Goal: Task Accomplishment & Management: Manage account settings

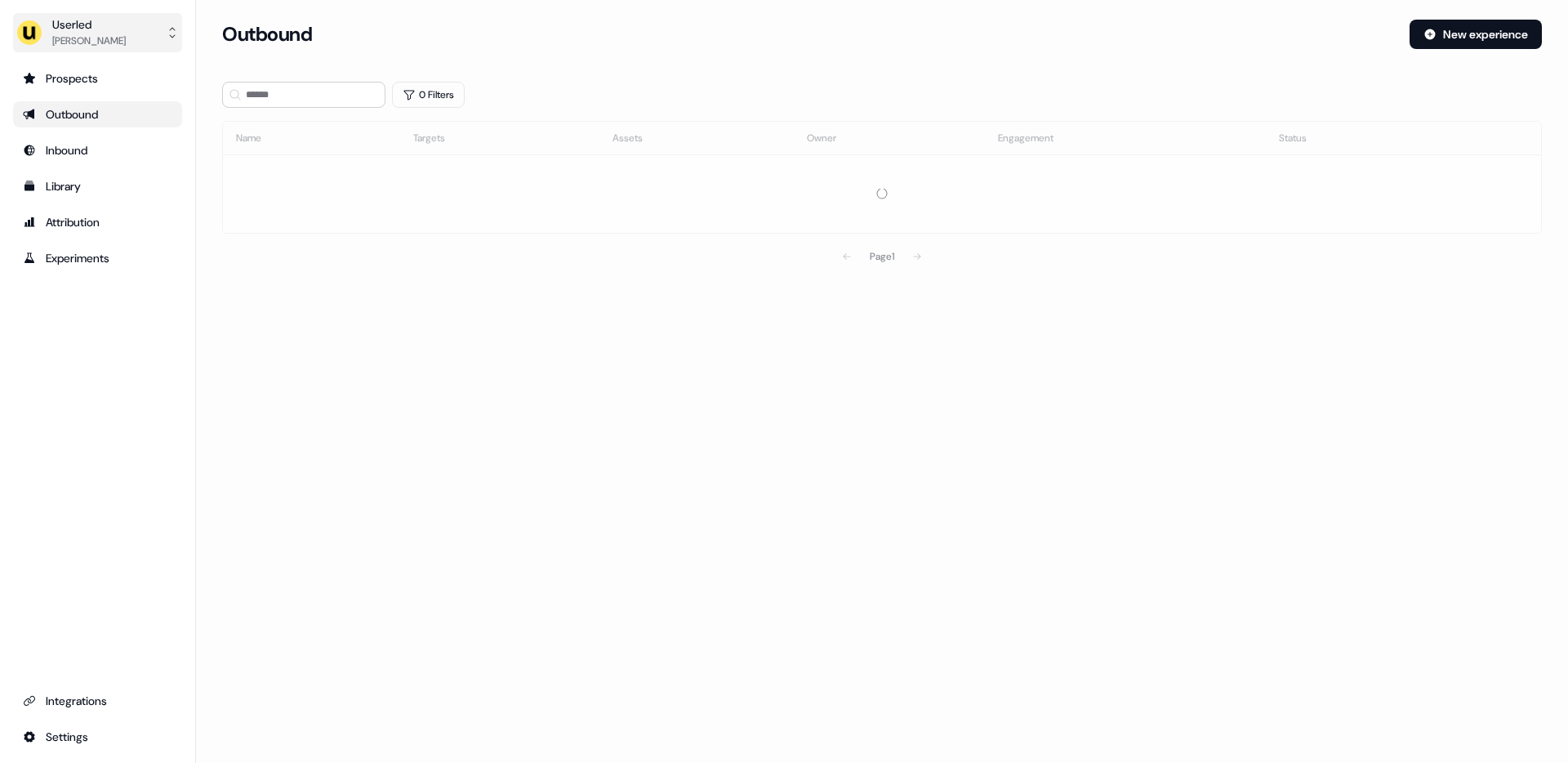
click at [102, 41] on div "Tristan Saunders" at bounding box center [89, 41] width 73 height 16
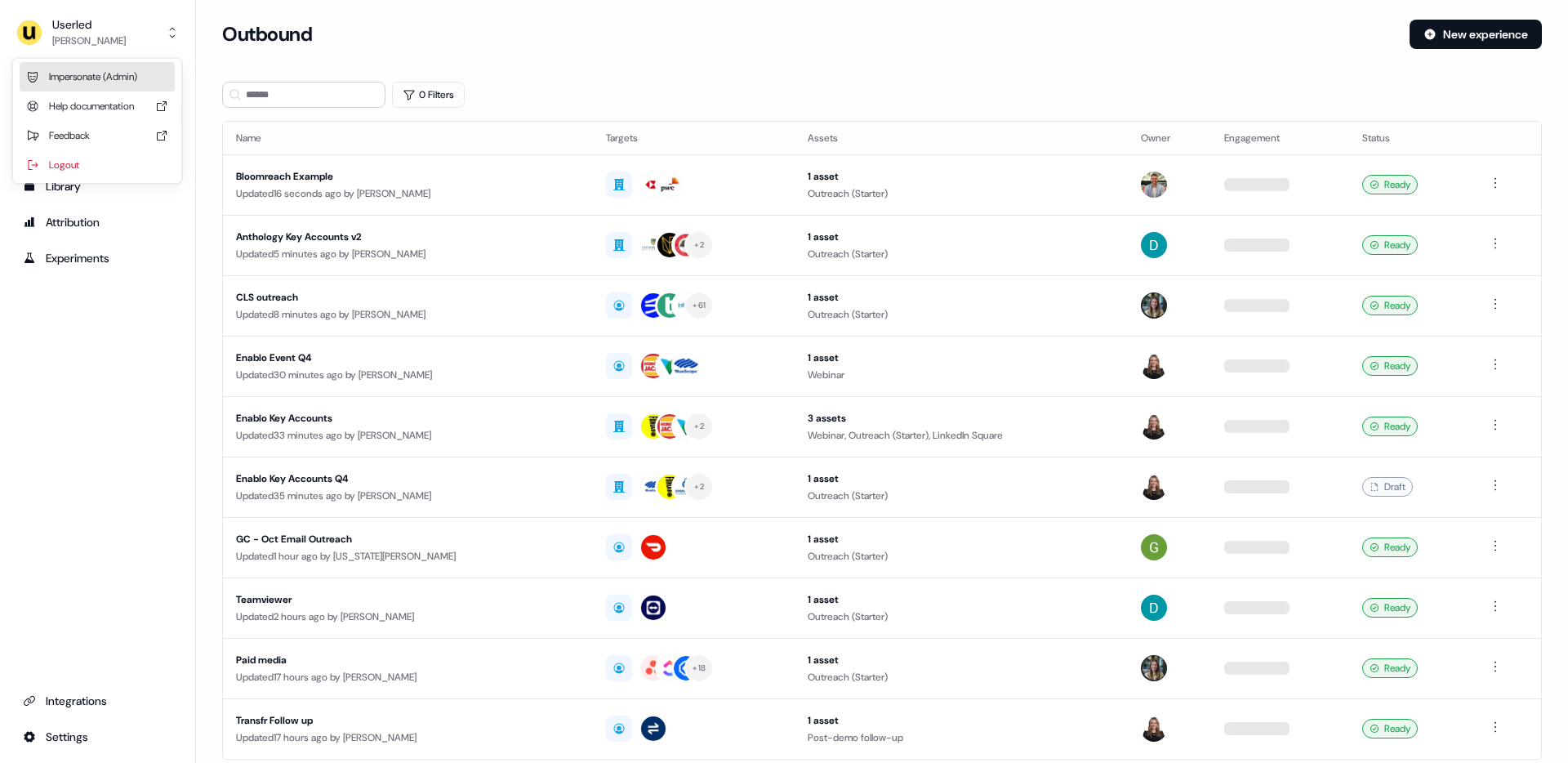
click at [89, 68] on div "Impersonate (Admin)" at bounding box center [97, 76] width 156 height 29
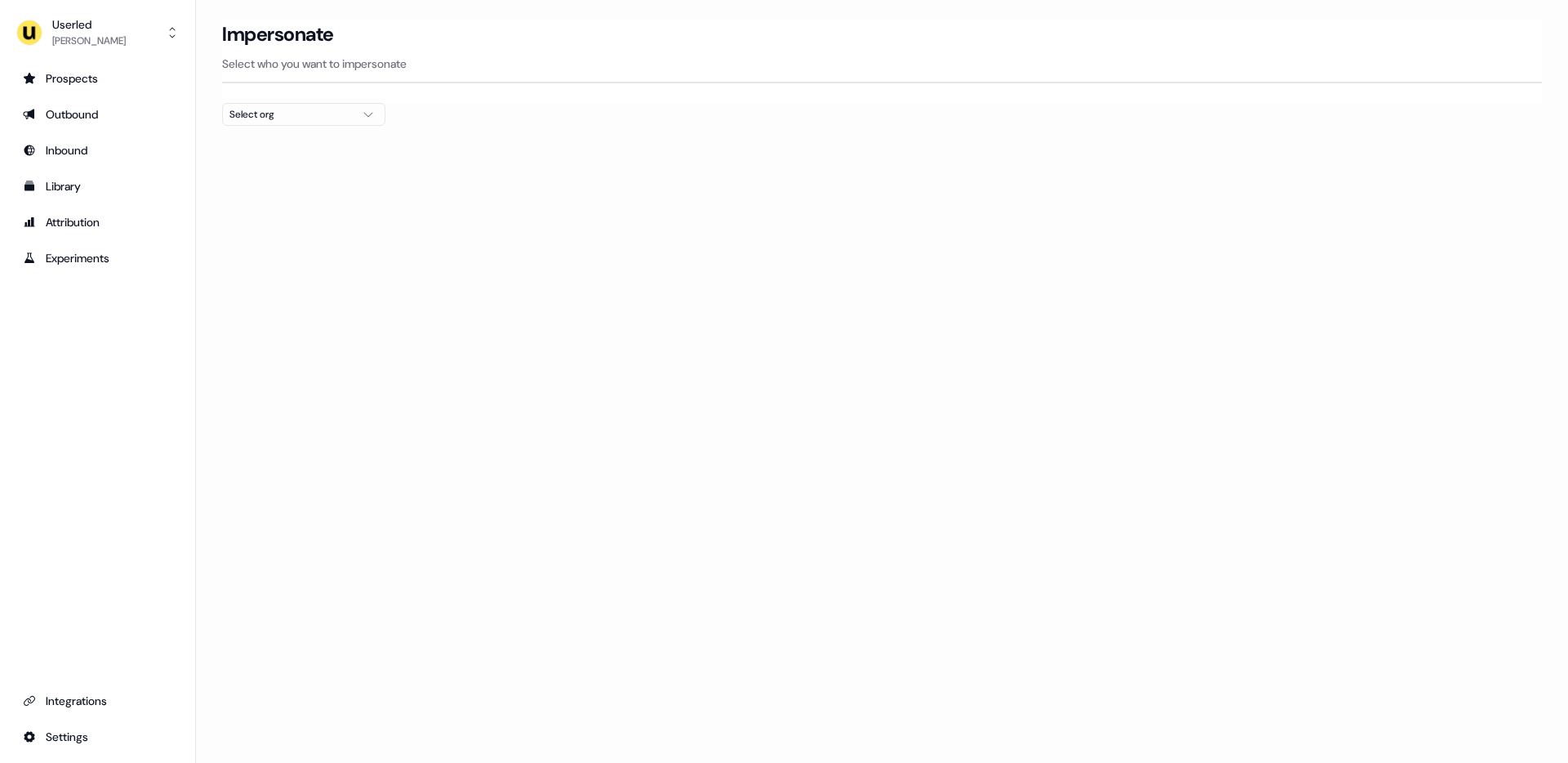
click at [297, 121] on div "Select org" at bounding box center [290, 114] width 123 height 16
type input "****"
click at [246, 174] on div "ADvendio" at bounding box center [304, 173] width 161 height 26
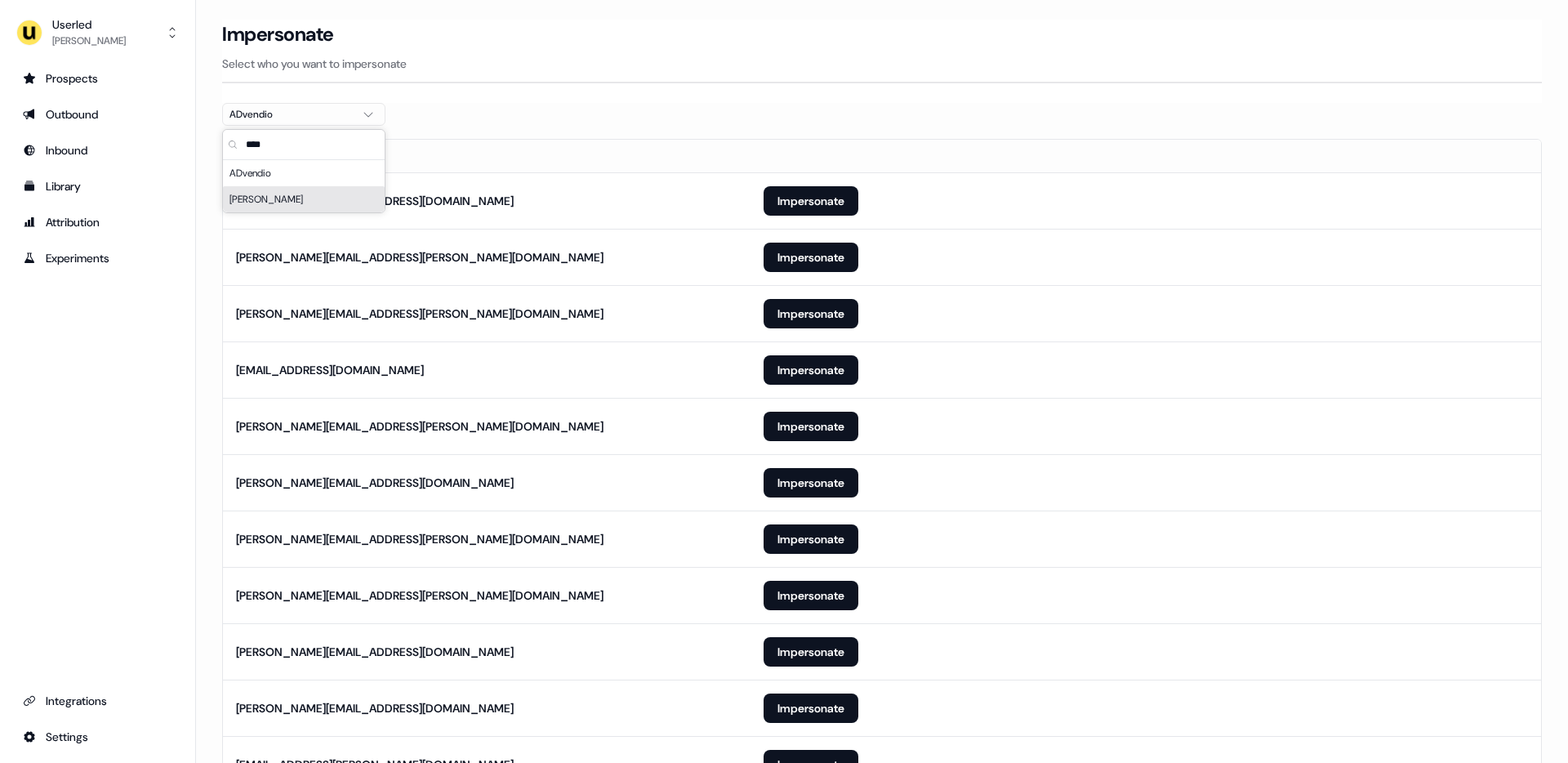
click at [201, 235] on section "Loading... Impersonate Select who you want to impersonate ADvendio Email erica.…" at bounding box center [883, 514] width 1373 height 988
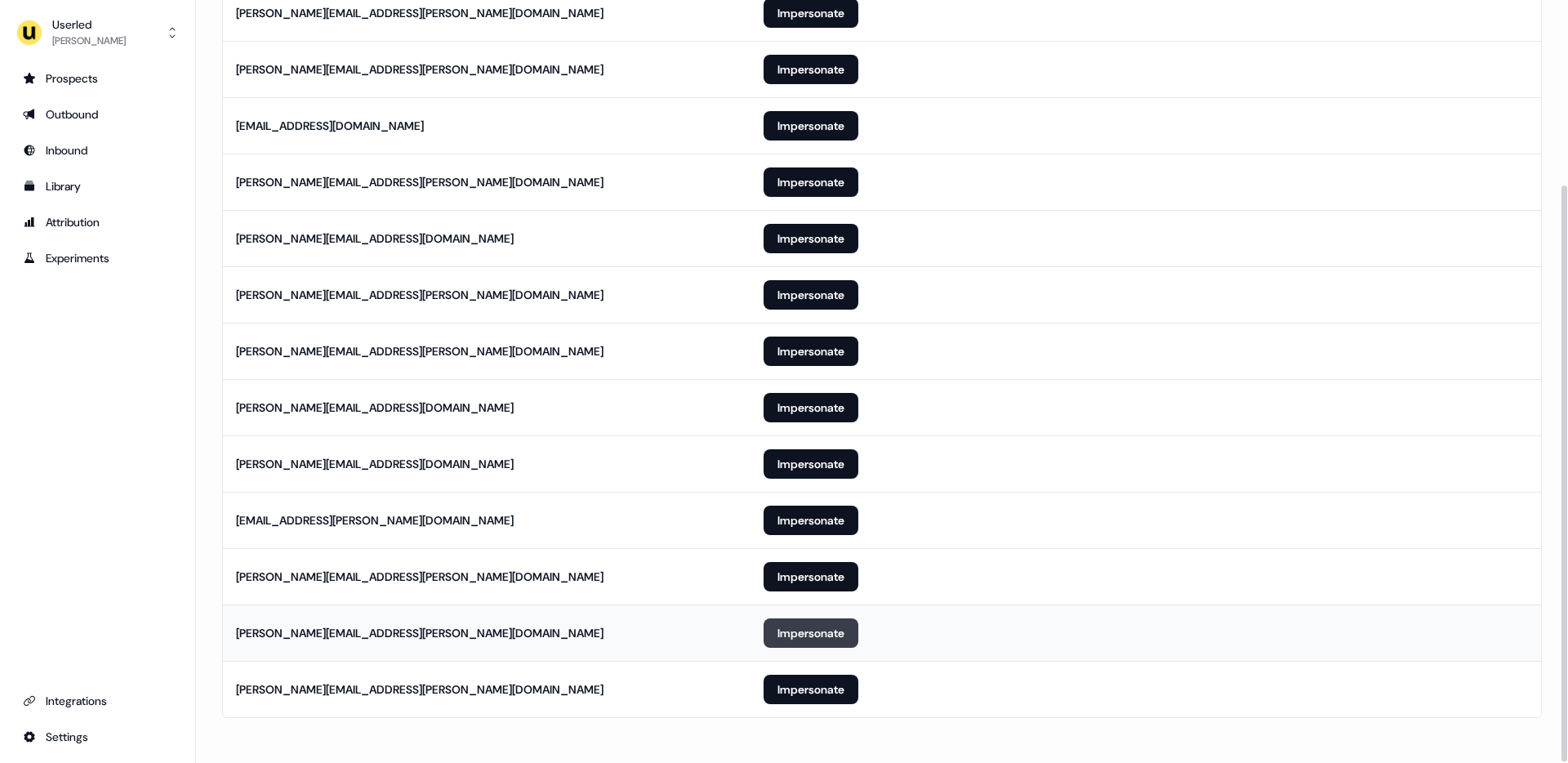
click at [792, 634] on button "Impersonate" at bounding box center [811, 633] width 95 height 29
